Goal: Information Seeking & Learning: Compare options

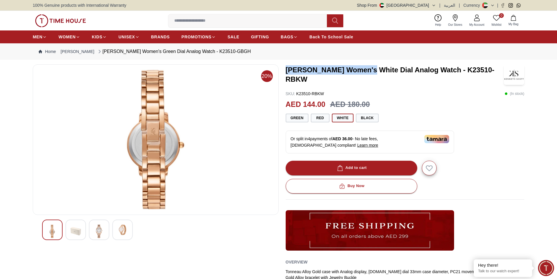
drag, startPoint x: 286, startPoint y: 72, endPoint x: 365, endPoint y: 71, distance: 78.4
click at [365, 71] on h3 "[PERSON_NAME] Women's White Dial Analog Watch - K23510-RBKW" at bounding box center [395, 74] width 218 height 19
copy h3 "[PERSON_NAME] Women's"
click at [218, 23] on input at bounding box center [249, 21] width 163 height 12
paste input "**********"
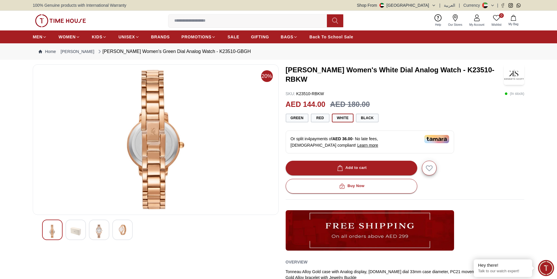
type input "**********"
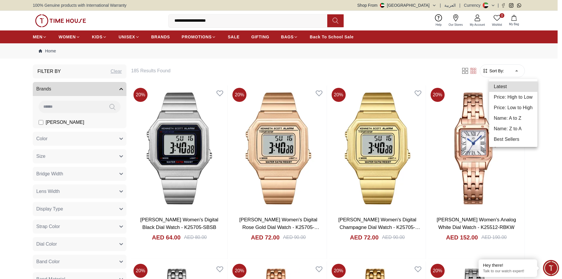
click at [524, 107] on li "Price: Low to High" at bounding box center [513, 107] width 48 height 11
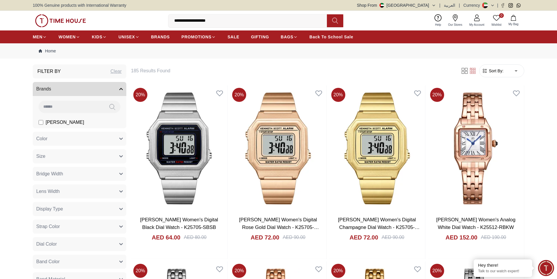
type input "*"
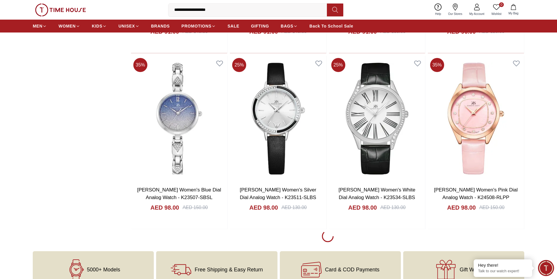
scroll to position [760, 0]
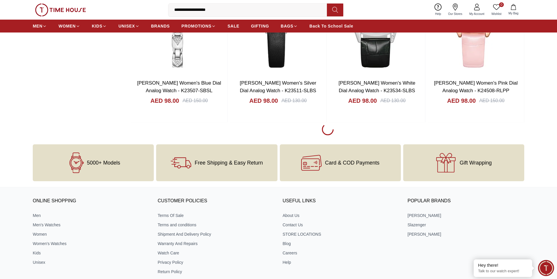
scroll to position [922, 0]
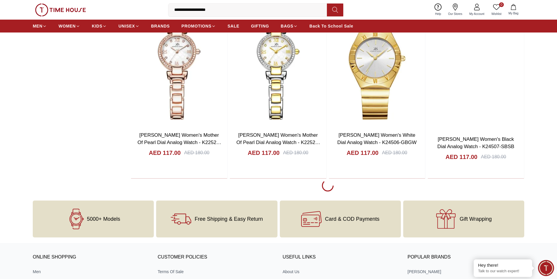
scroll to position [2560, 0]
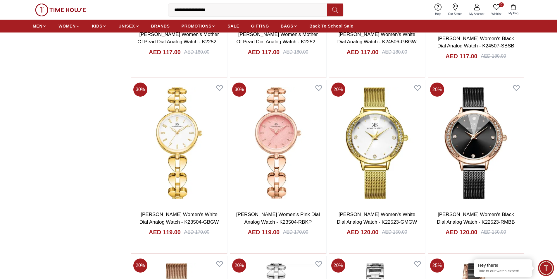
scroll to position [2677, 0]
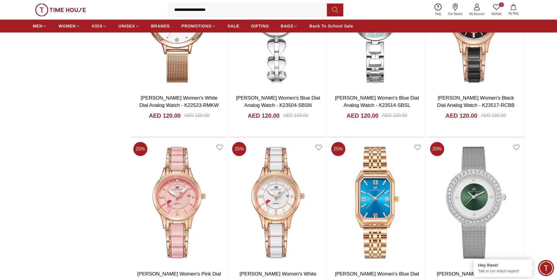
scroll to position [2999, 0]
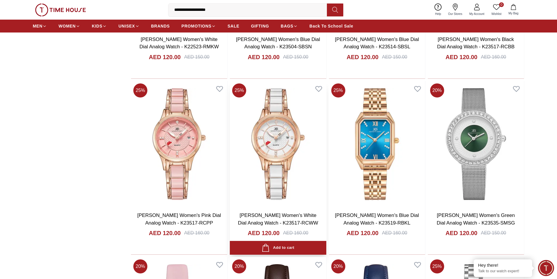
click at [288, 150] on img at bounding box center [278, 144] width 96 height 126
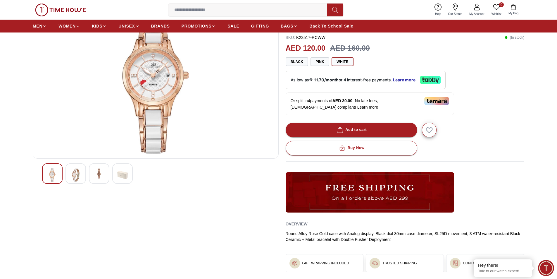
scroll to position [88, 0]
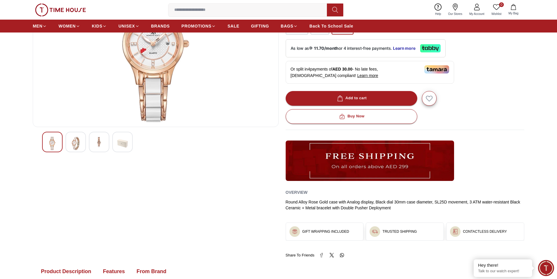
click at [94, 144] on img at bounding box center [99, 142] width 11 height 11
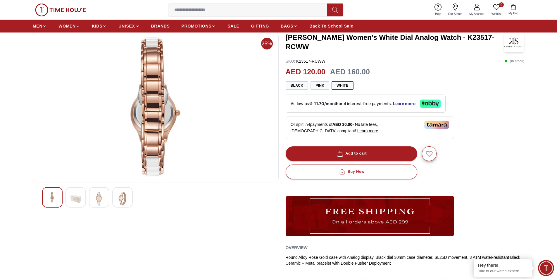
scroll to position [29, 0]
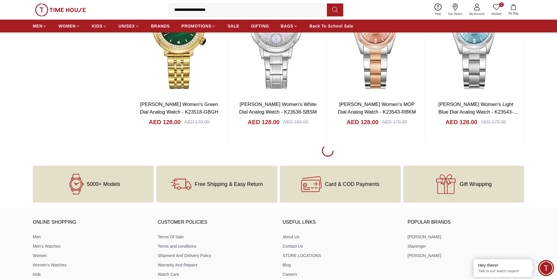
scroll to position [4341, 0]
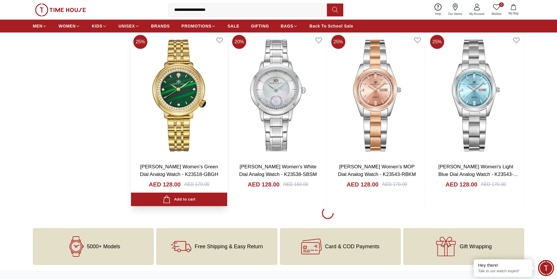
scroll to position [4283, 0]
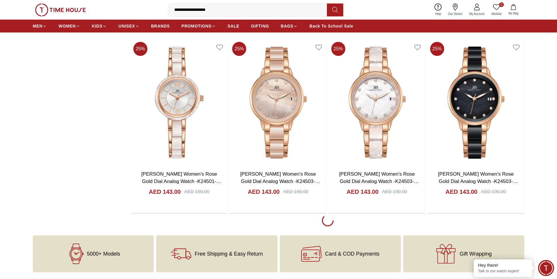
scroll to position [6067, 0]
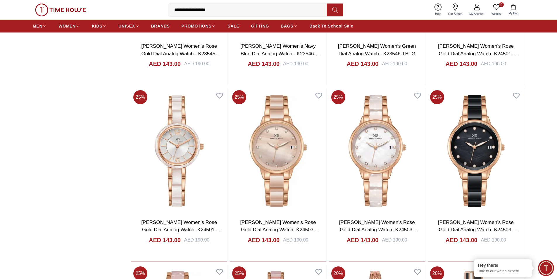
scroll to position [5979, 0]
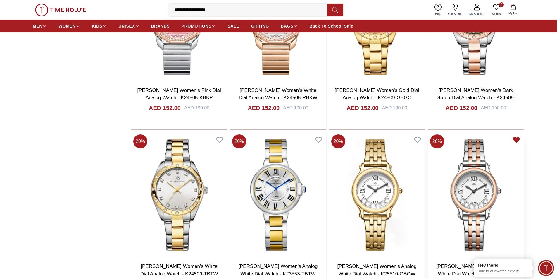
scroll to position [7792, 0]
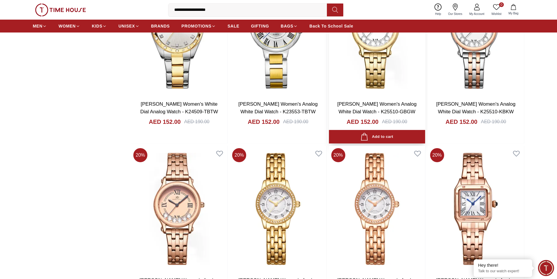
scroll to position [7909, 0]
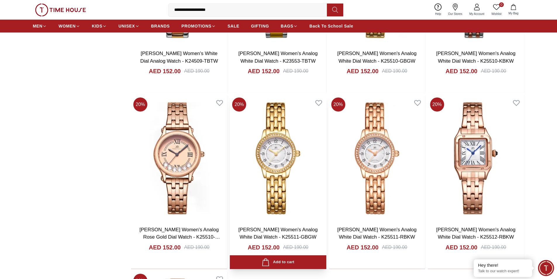
scroll to position [7968, 0]
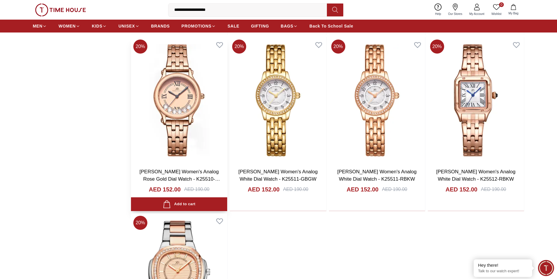
click at [194, 171] on link "[PERSON_NAME] Women's Analog Rose Gold Dial Watch - K25510-RBKK" at bounding box center [180, 179] width 81 height 20
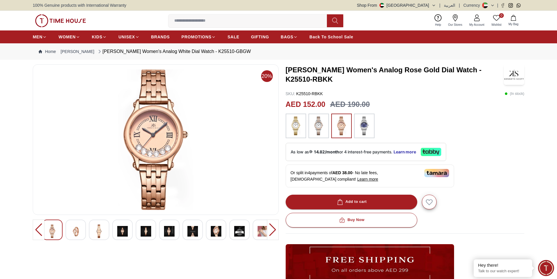
click at [364, 120] on img at bounding box center [364, 125] width 15 height 19
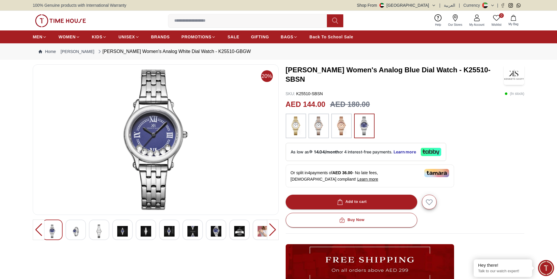
click at [301, 129] on img at bounding box center [296, 125] width 15 height 19
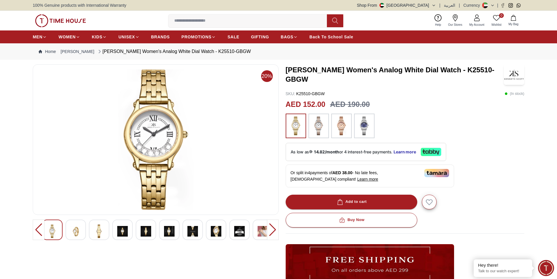
click at [338, 124] on img at bounding box center [341, 125] width 15 height 19
